Goal: Use online tool/utility: Utilize a website feature to perform a specific function

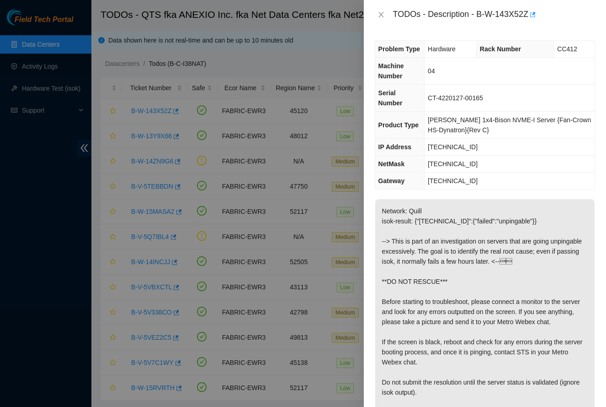
click at [491, 241] on p "Network: Quill isok-result: {"104.77.127.135":{"failed":"unpingable"}} --> This…" at bounding box center [484, 316] width 219 height 235
drag, startPoint x: 491, startPoint y: 241, endPoint x: 501, endPoint y: 246, distance: 11.2
click at [500, 246] on p "Network: Quill isok-result: {"104.77.127.135":{"failed":"unpingable"}} --> This…" at bounding box center [484, 316] width 219 height 235
click at [445, 218] on p "Network: Quill isok-result: {"104.77.127.135":{"failed":"unpingable"}} --> This…" at bounding box center [484, 316] width 219 height 235
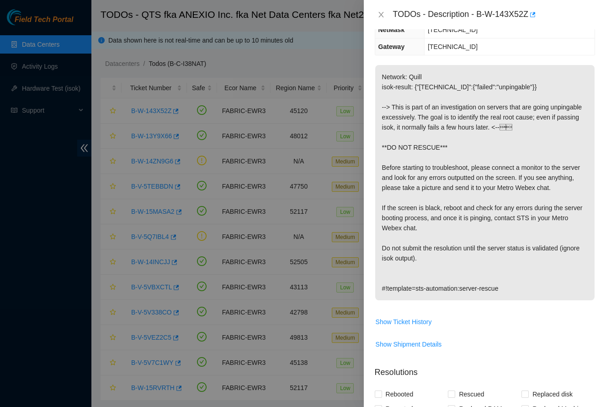
scroll to position [196, 0]
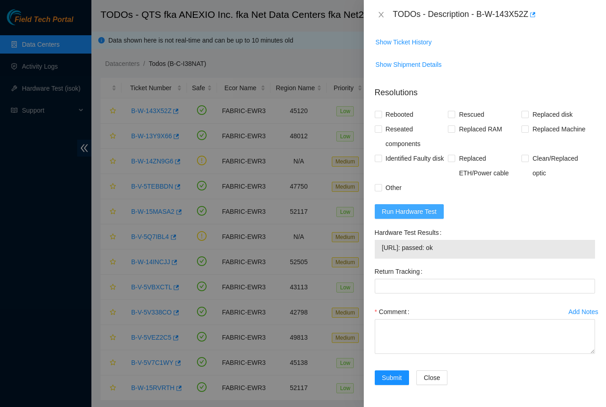
click at [428, 212] on span "Run Hardware Test" at bounding box center [409, 211] width 55 height 10
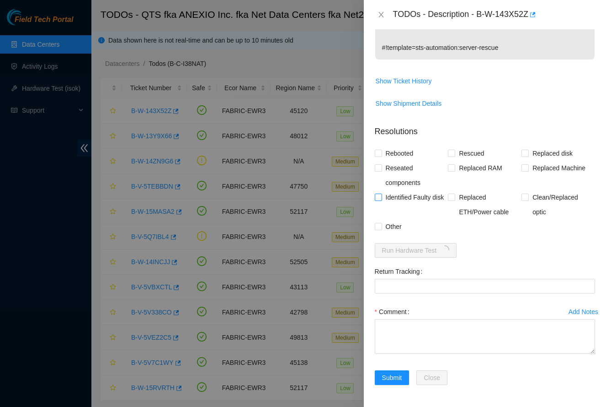
scroll to position [385, 0]
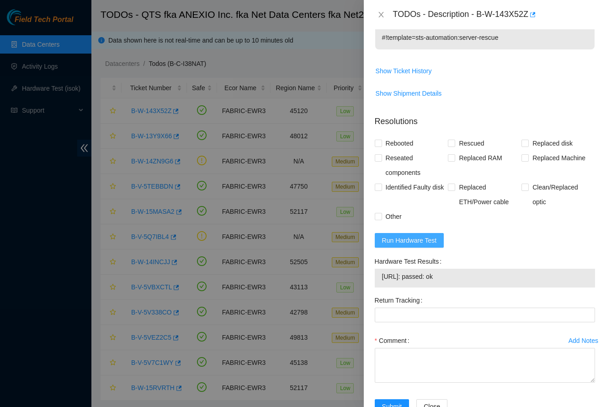
click at [435, 245] on span "Run Hardware Test" at bounding box center [409, 240] width 55 height 10
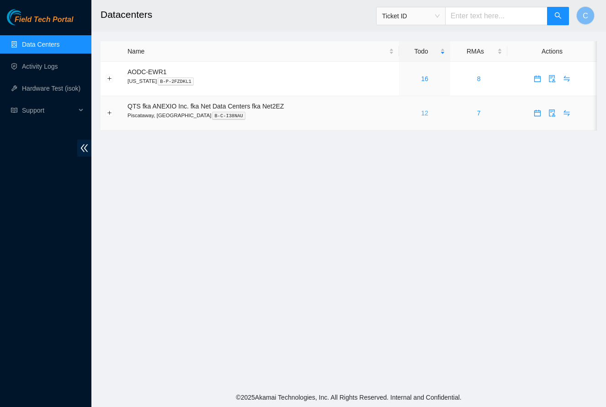
click at [427, 115] on link "12" at bounding box center [424, 112] width 7 height 7
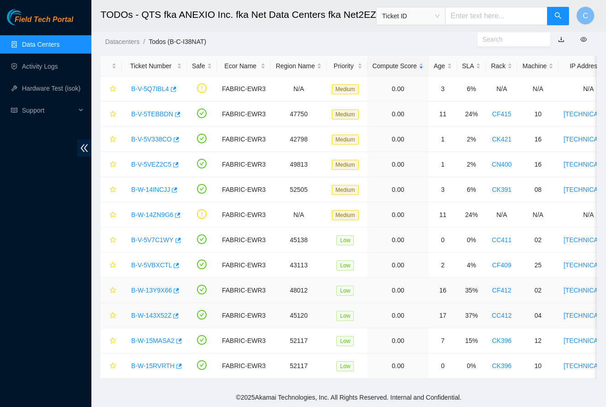
scroll to position [22, 0]
click at [161, 317] on link "B-W-143X52Z" at bounding box center [151, 314] width 40 height 7
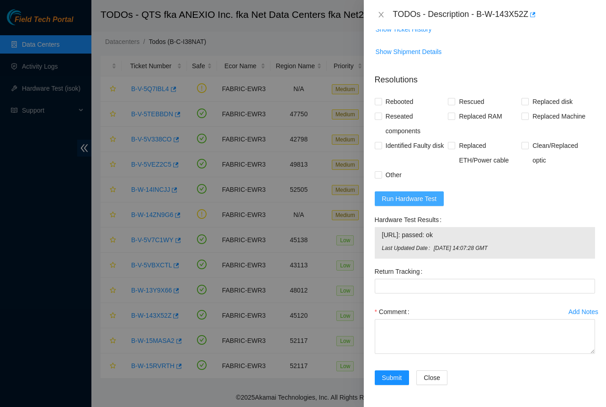
click at [421, 203] on span "Run Hardware Test" at bounding box center [409, 198] width 55 height 10
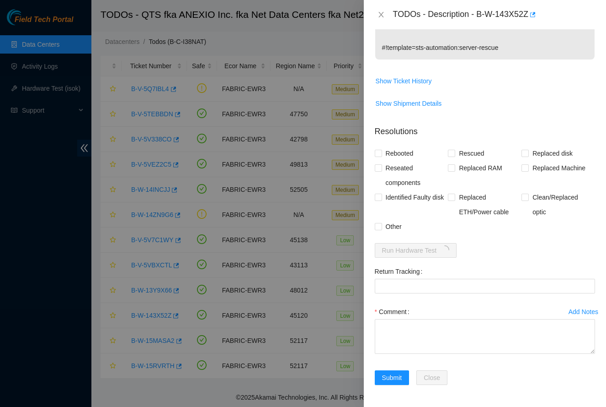
scroll to position [385, 0]
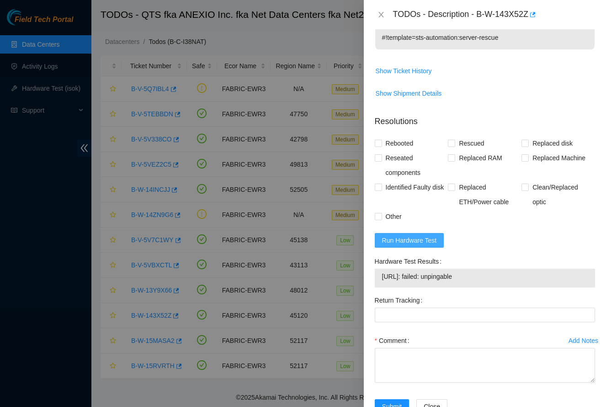
click at [429, 245] on span "Run Hardware Test" at bounding box center [409, 240] width 55 height 10
